Goal: Complete application form

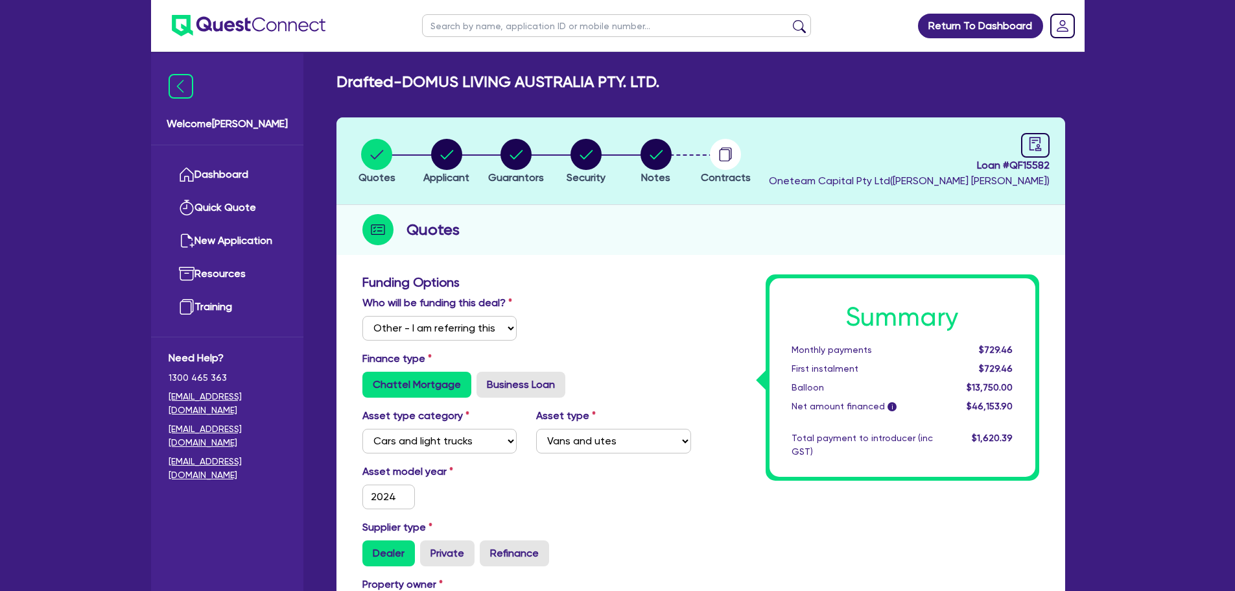
select select "Other"
select select "CARS_AND_LIGHT_TRUCKS"
select select "VANS_AND_UTES"
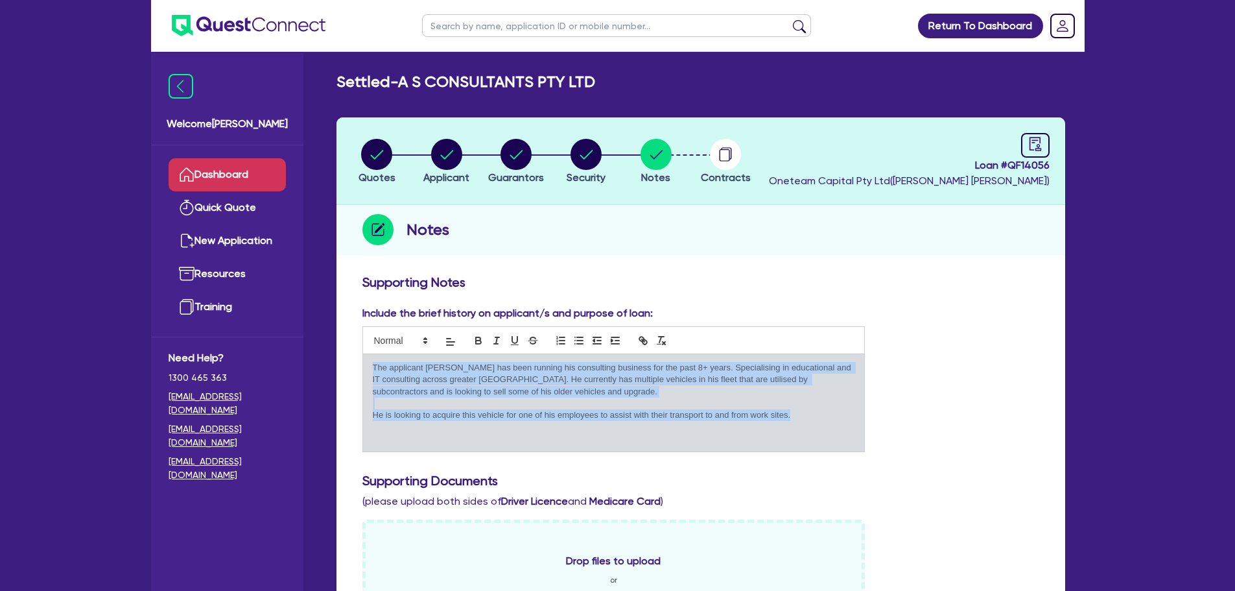
click at [220, 176] on link "Dashboard" at bounding box center [227, 174] width 117 height 33
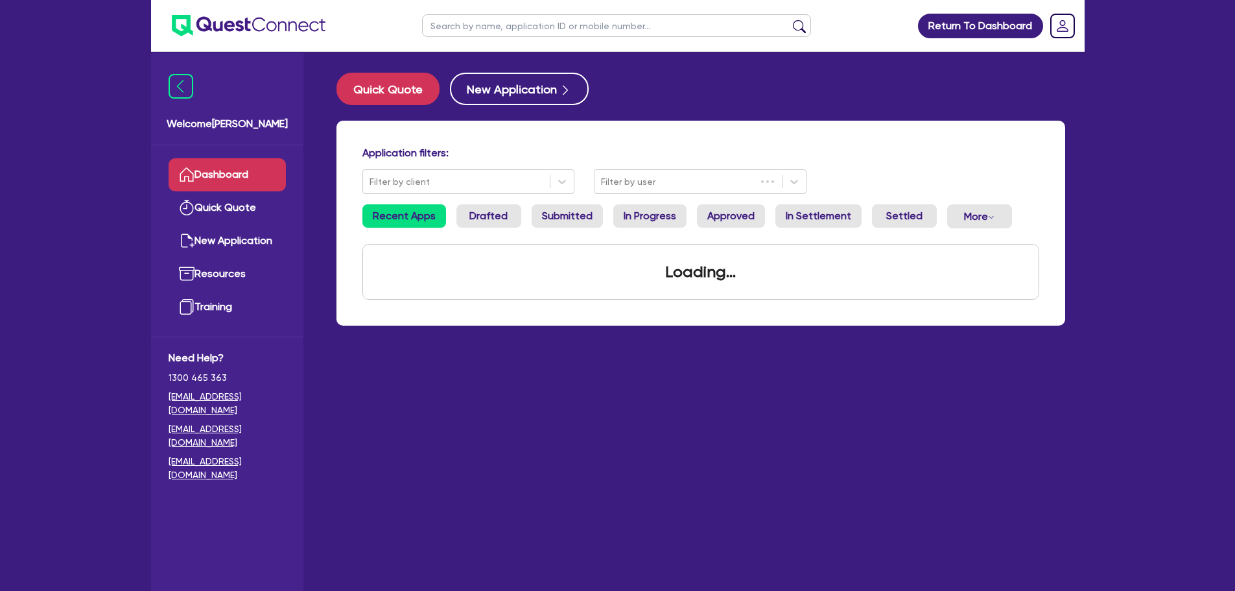
click at [555, 25] on input "text" at bounding box center [616, 25] width 389 height 23
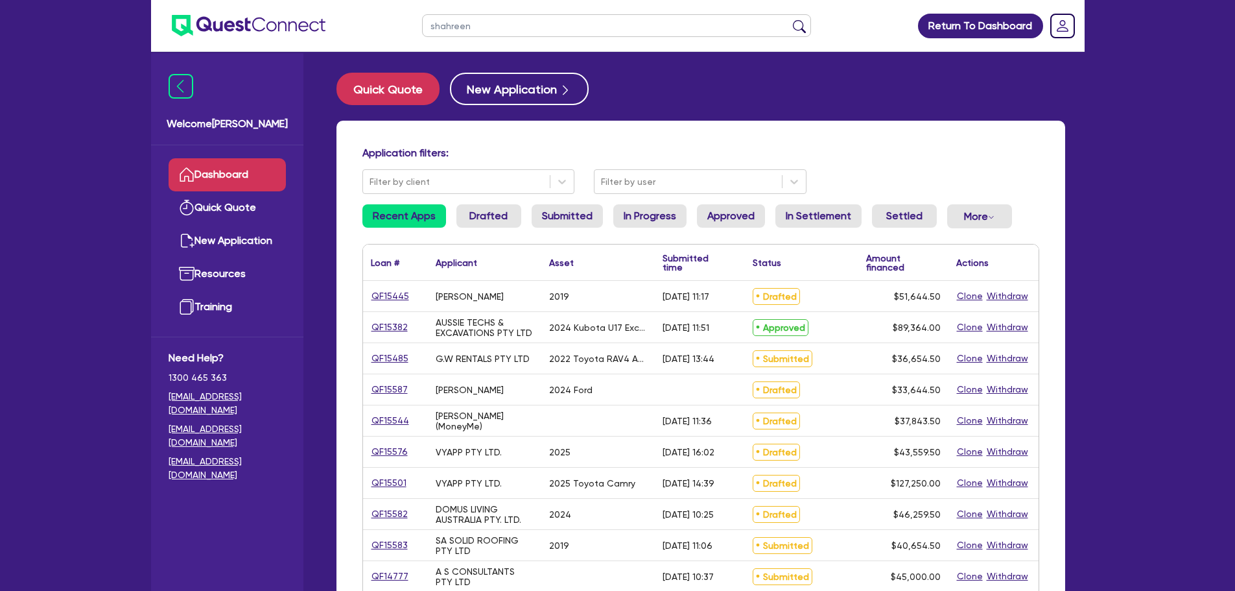
type input "shahreen"
click at [789, 19] on button "submit" at bounding box center [799, 28] width 21 height 18
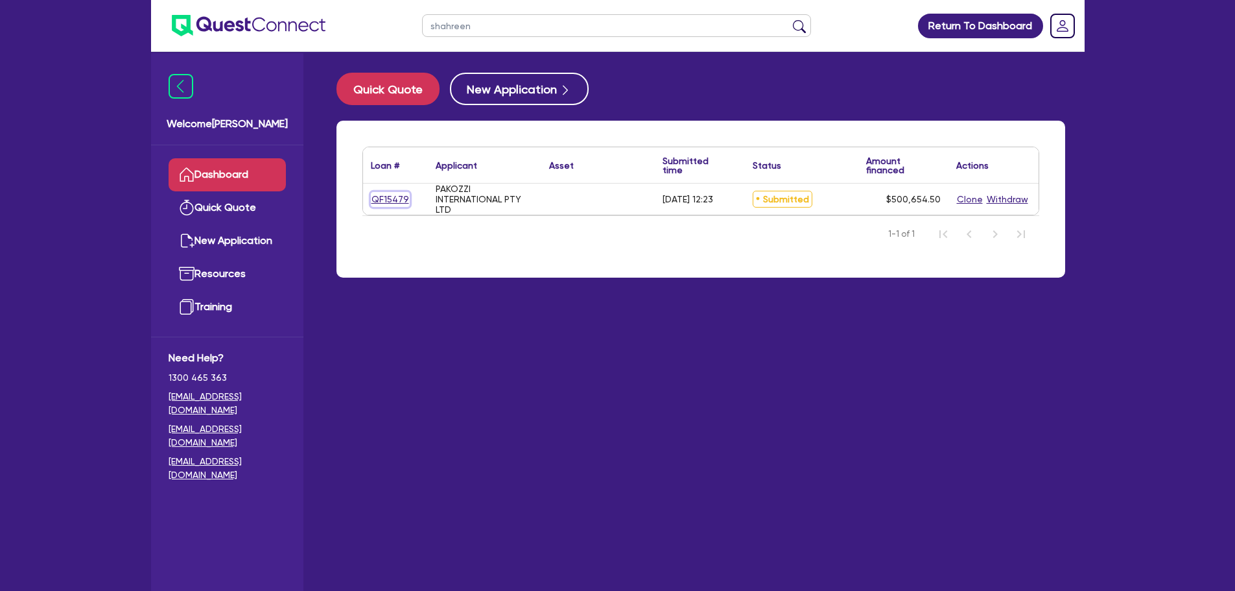
click at [382, 193] on link "QF15479" at bounding box center [390, 199] width 39 height 15
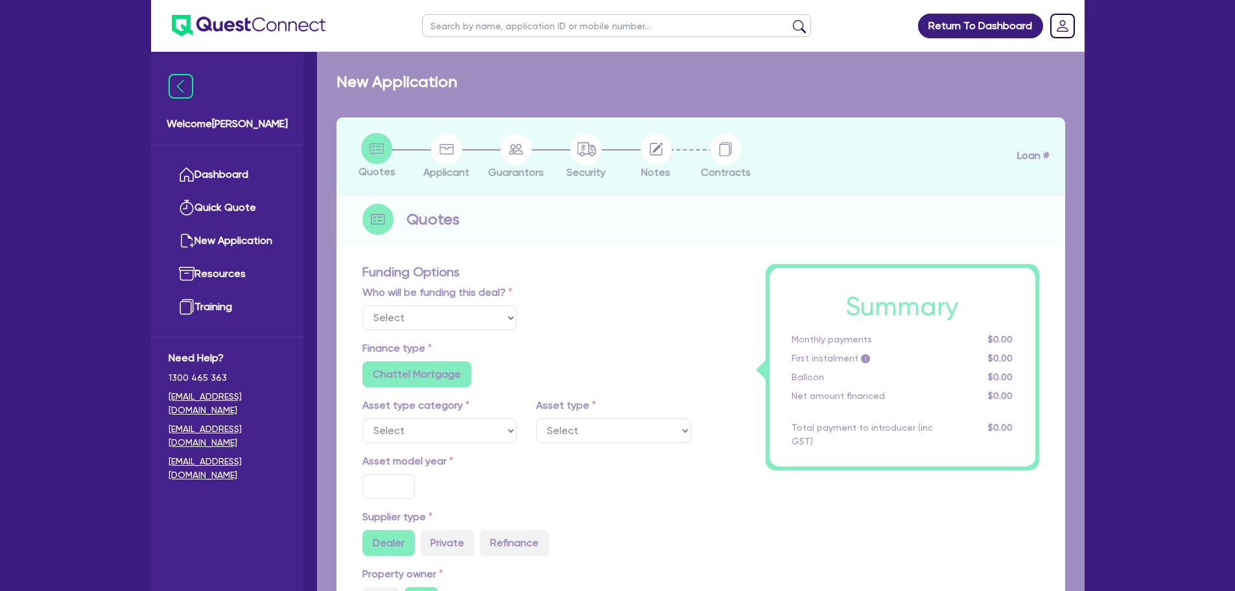
select select "Other"
radio input "false"
radio input "true"
type input "500,000"
type input "2"
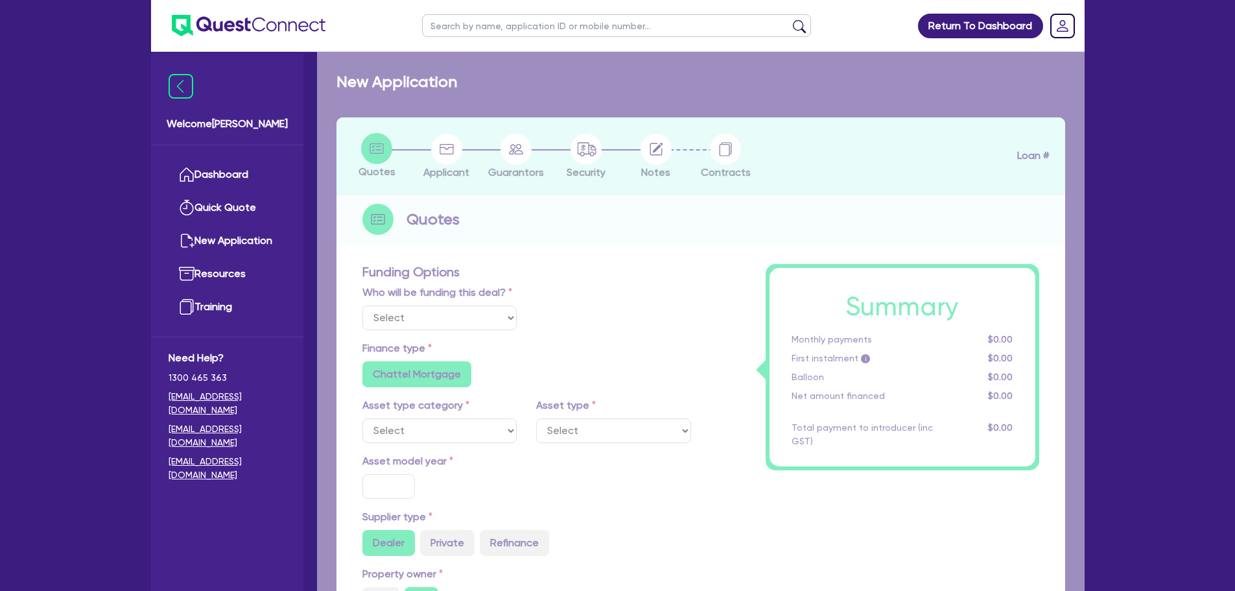
type input "10,013.09"
type input "10"
radio input "true"
radio input "false"
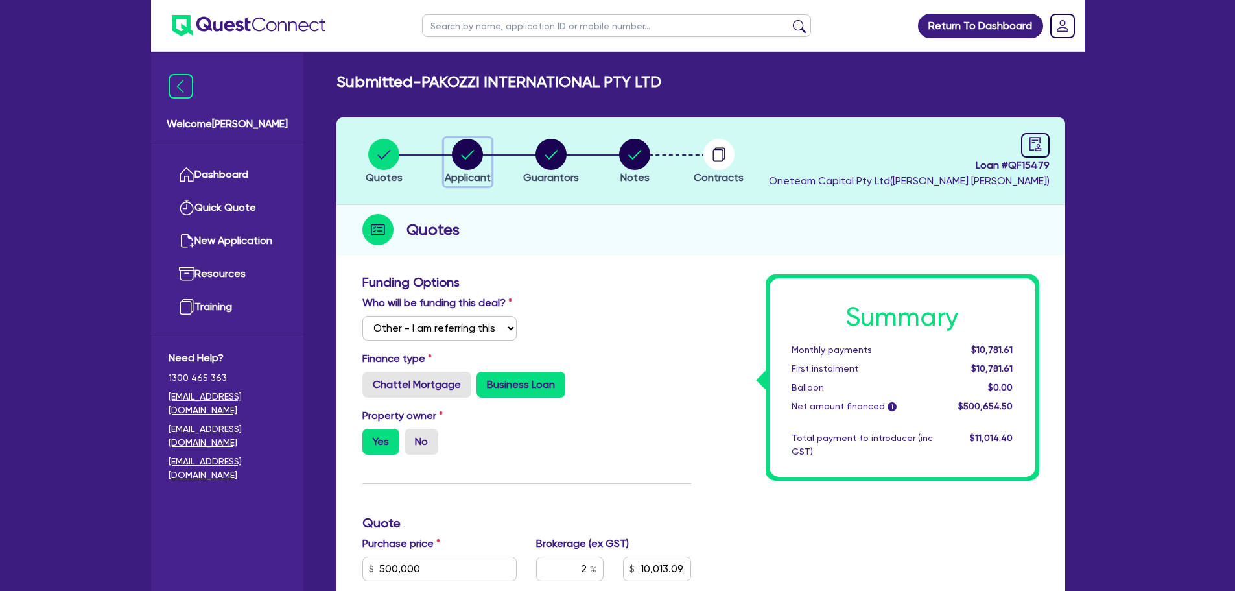
click at [478, 167] on icon "button" at bounding box center [467, 154] width 31 height 31
select select "COMPANY"
select select "TRANSPORT_WAREHOUSING"
select select "WAREHOUSING"
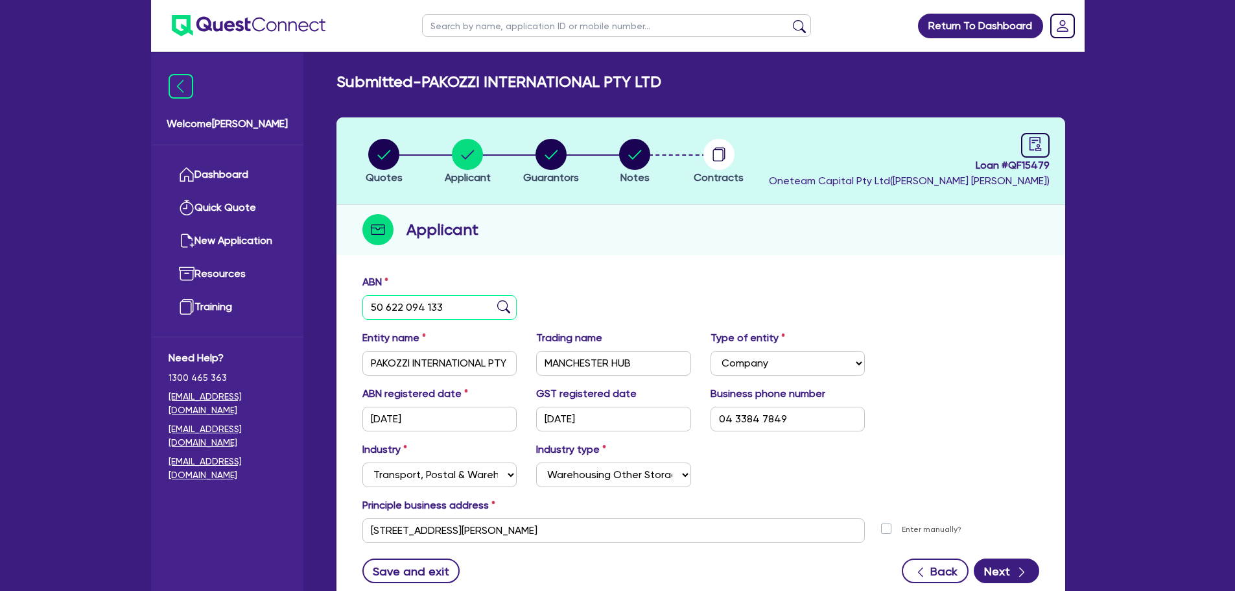
drag, startPoint x: 449, startPoint y: 303, endPoint x: 292, endPoint y: 318, distance: 157.6
click at [292, 318] on div "Welcome Rob Dashboard Quick Quote New Application Ref Company Ref Salesperson R…" at bounding box center [618, 344] width 934 height 688
